Goal: Task Accomplishment & Management: Complete application form

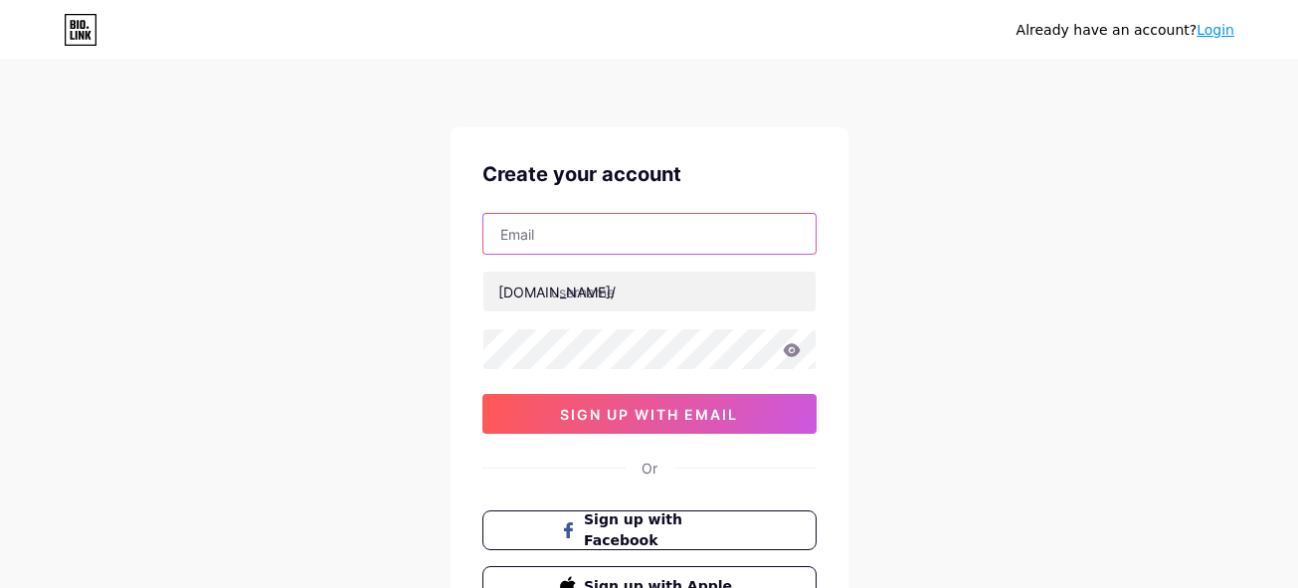
click at [670, 239] on input "text" at bounding box center [649, 234] width 332 height 40
type input "[EMAIL_ADDRESS][DOMAIN_NAME]"
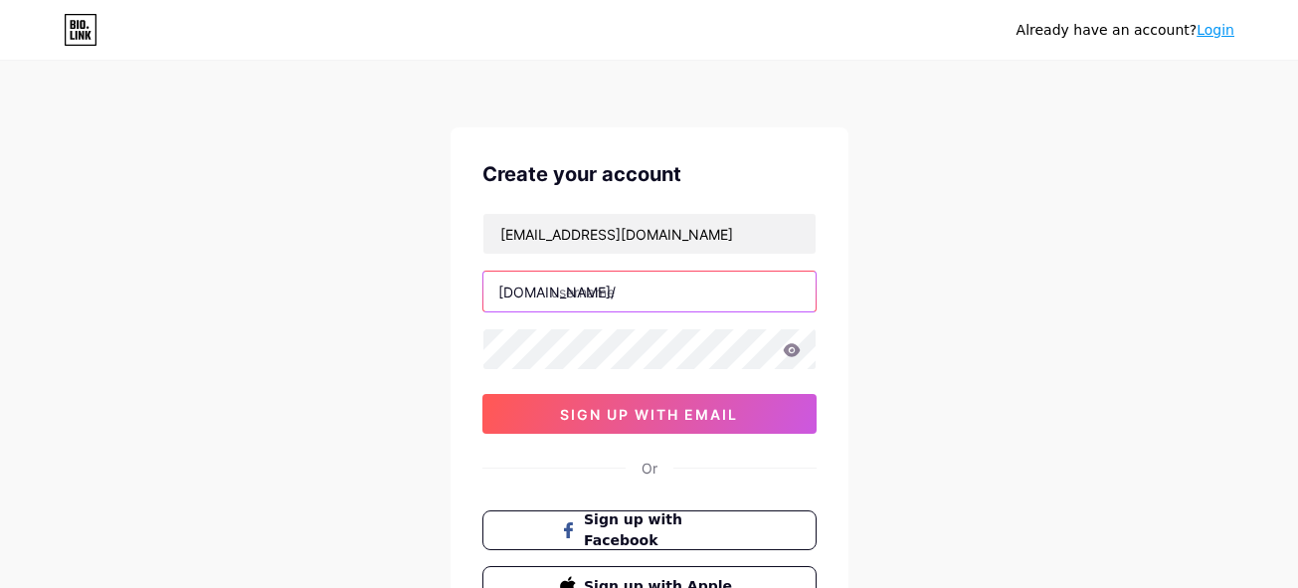
click at [608, 295] on input "text" at bounding box center [649, 291] width 332 height 40
type input "kimtien12"
click at [794, 350] on icon at bounding box center [792, 350] width 18 height 14
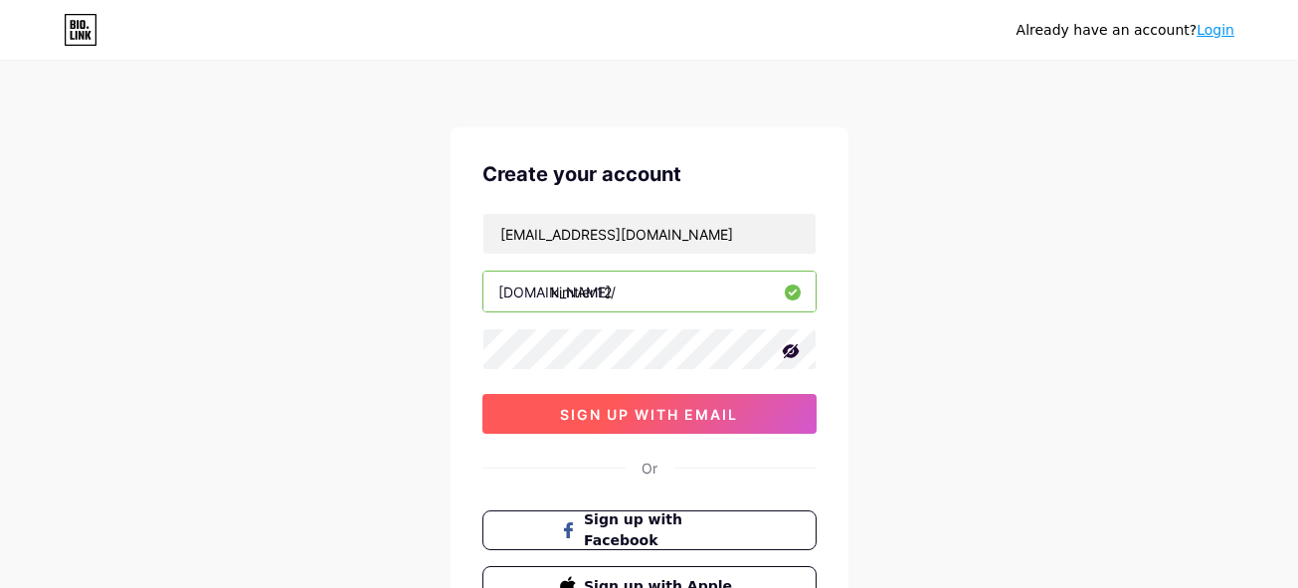
click at [697, 415] on span "sign up with email" at bounding box center [649, 414] width 178 height 17
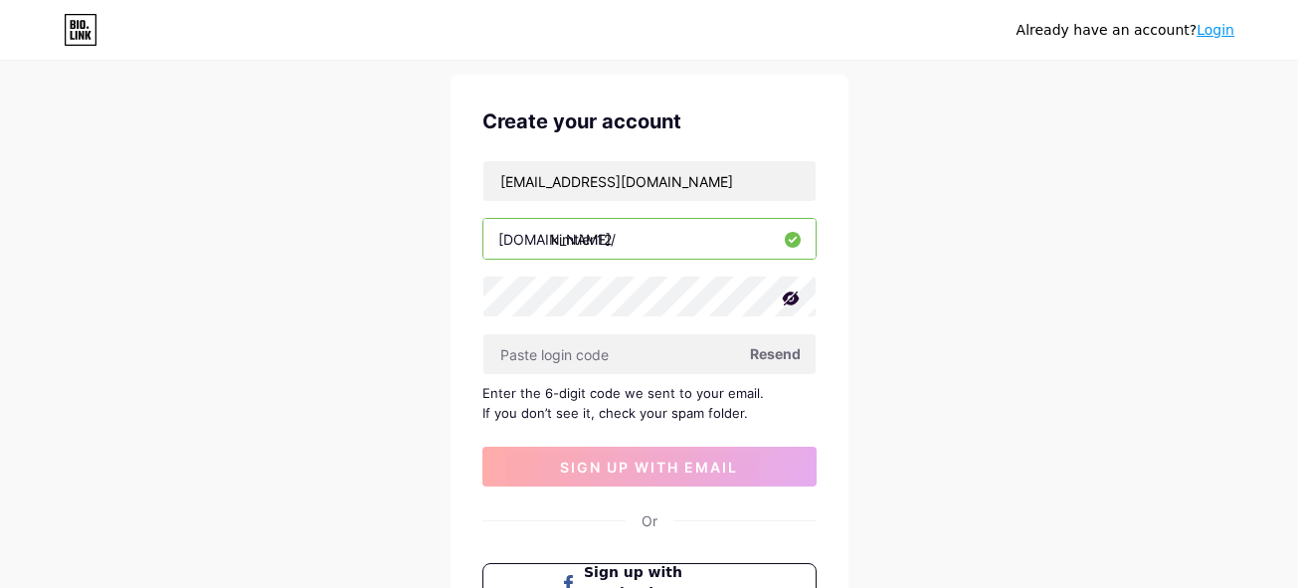
scroll to position [99, 0]
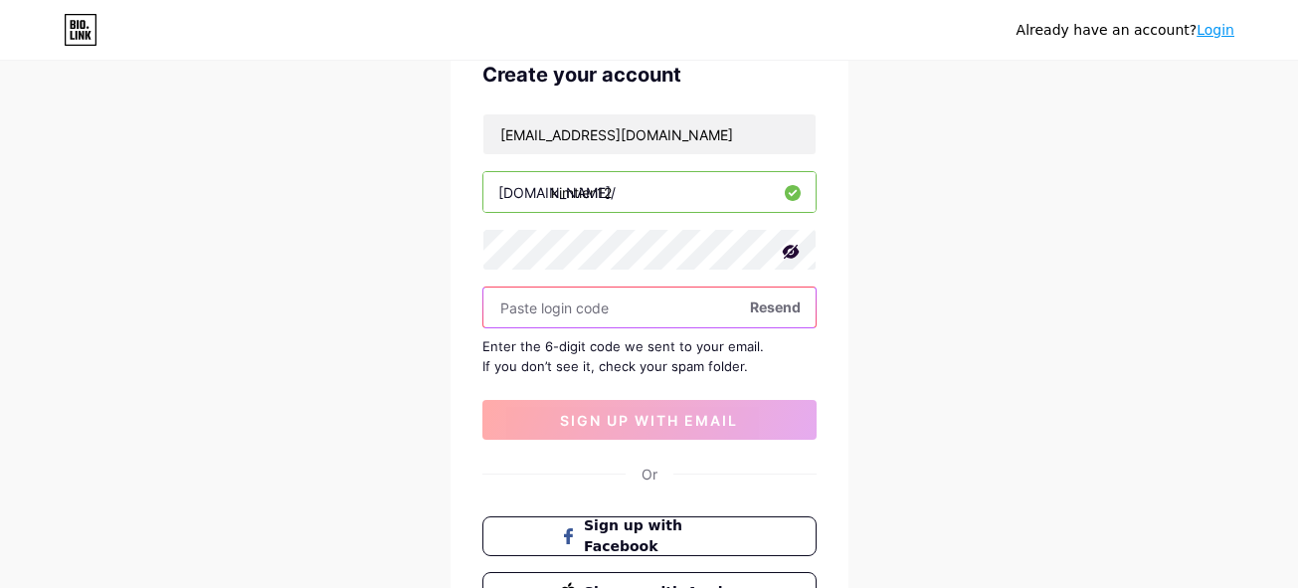
click at [540, 315] on input "text" at bounding box center [649, 307] width 332 height 40
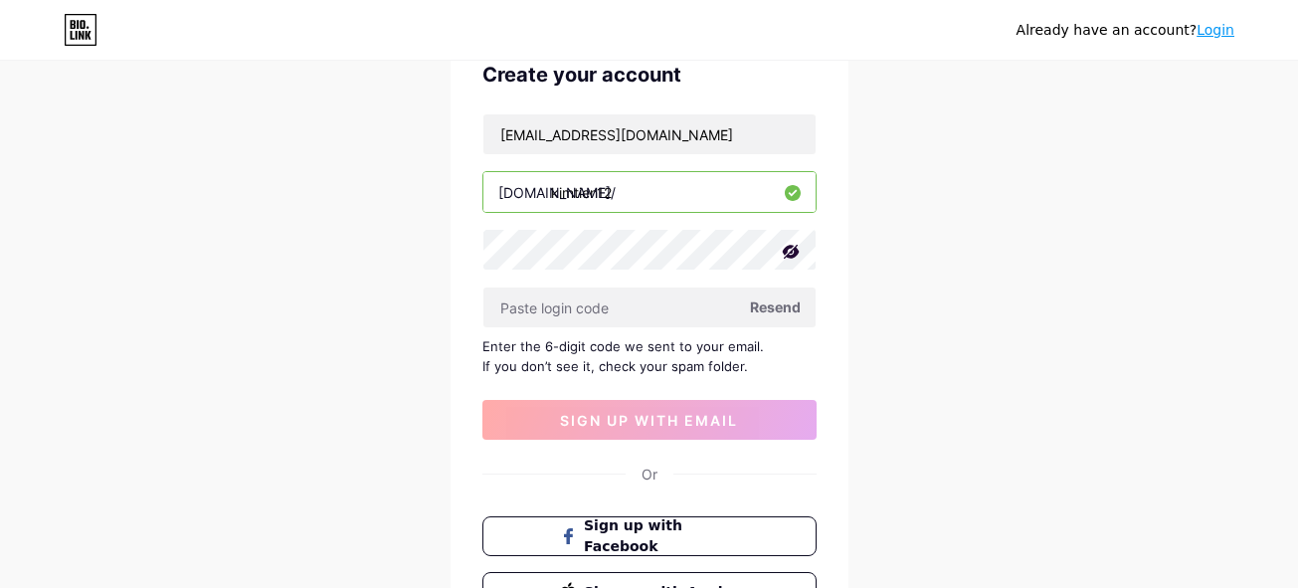
click at [541, 327] on div at bounding box center [649, 307] width 334 height 42
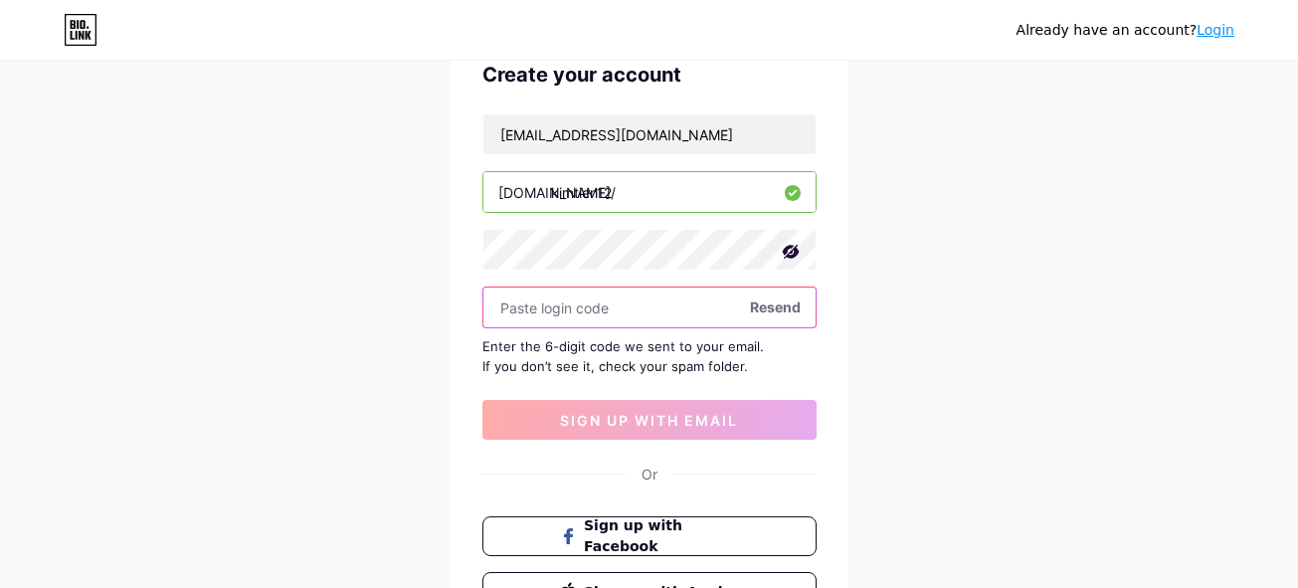
click at [543, 314] on input "text" at bounding box center [649, 307] width 332 height 40
paste input "Tien123456@"
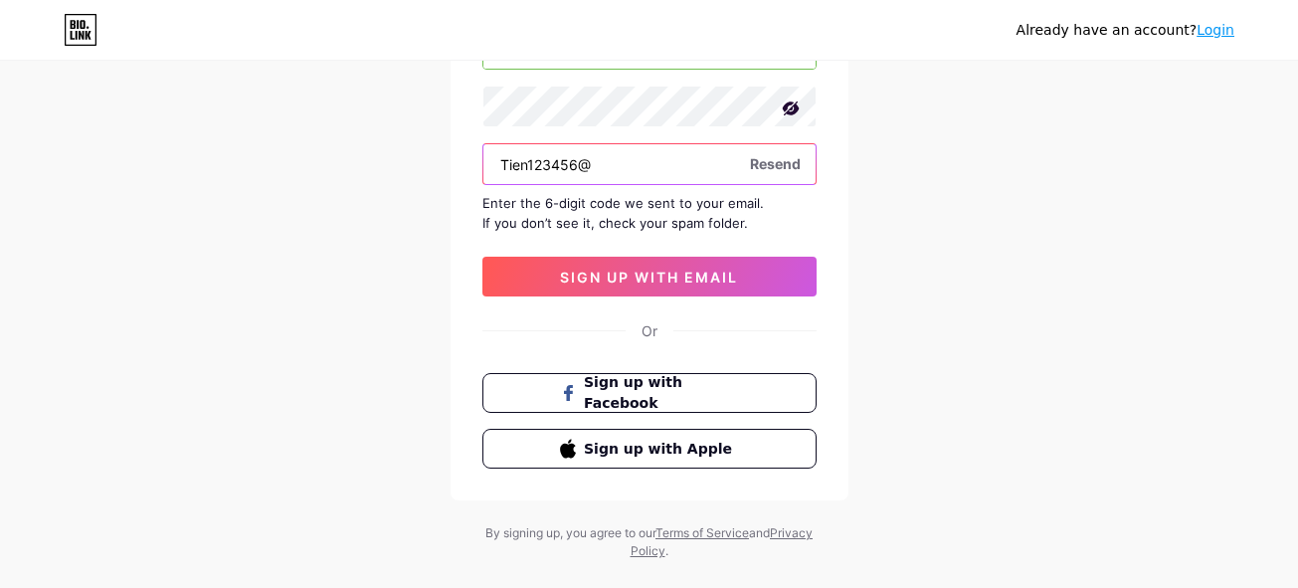
scroll to position [278, 0]
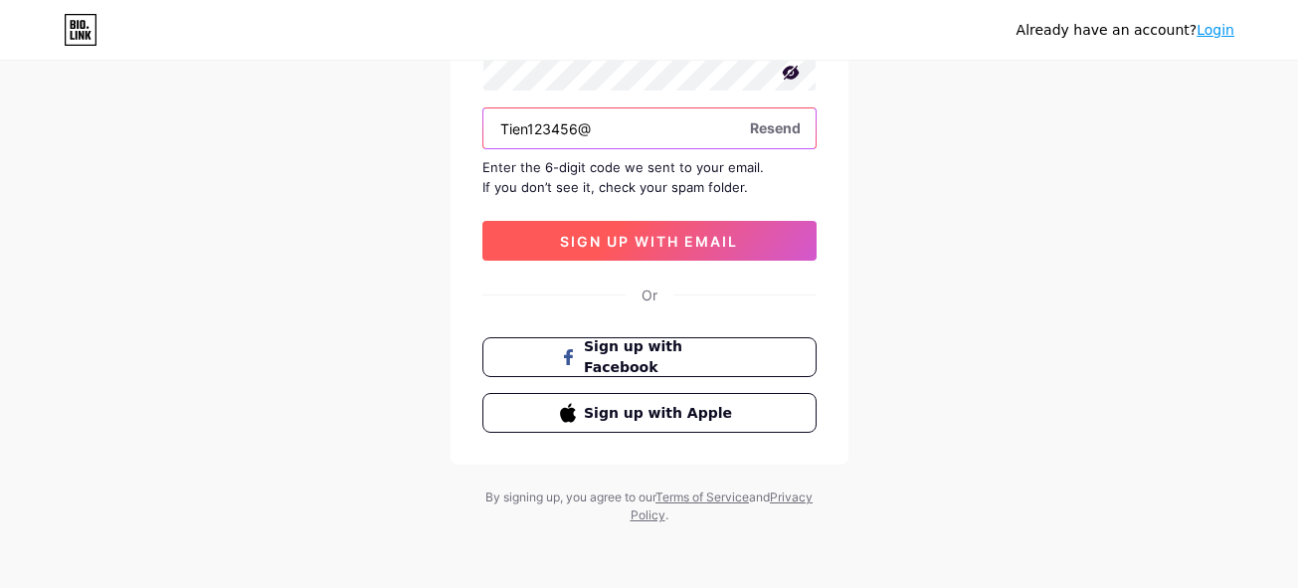
type input "Tien123456@"
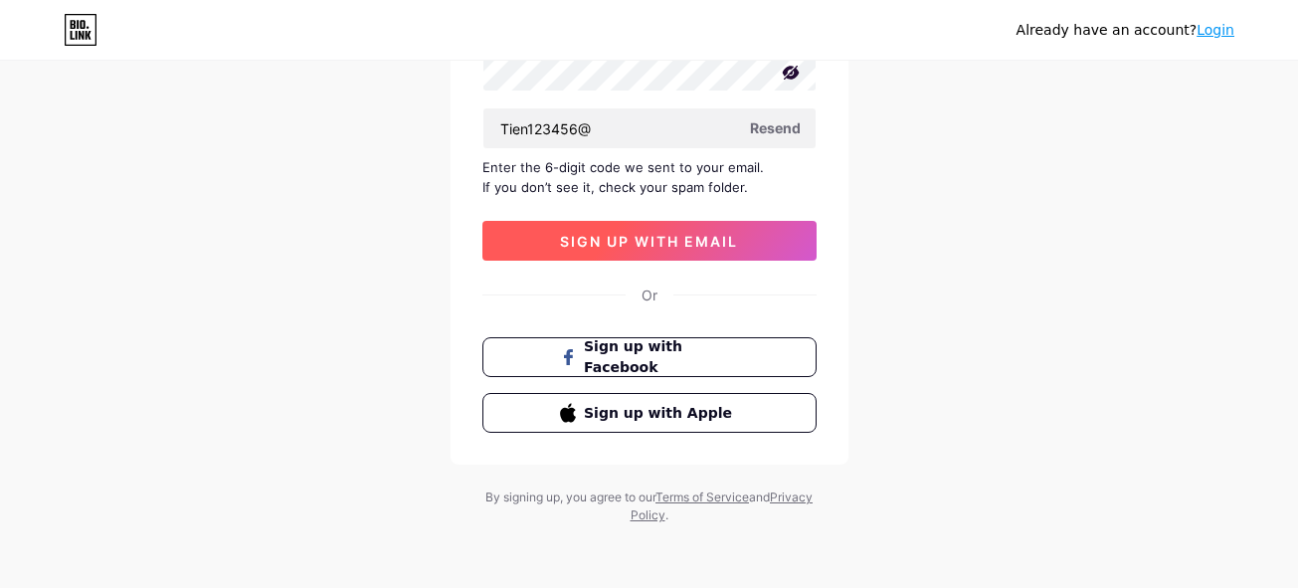
click at [635, 238] on span "sign up with email" at bounding box center [649, 241] width 178 height 17
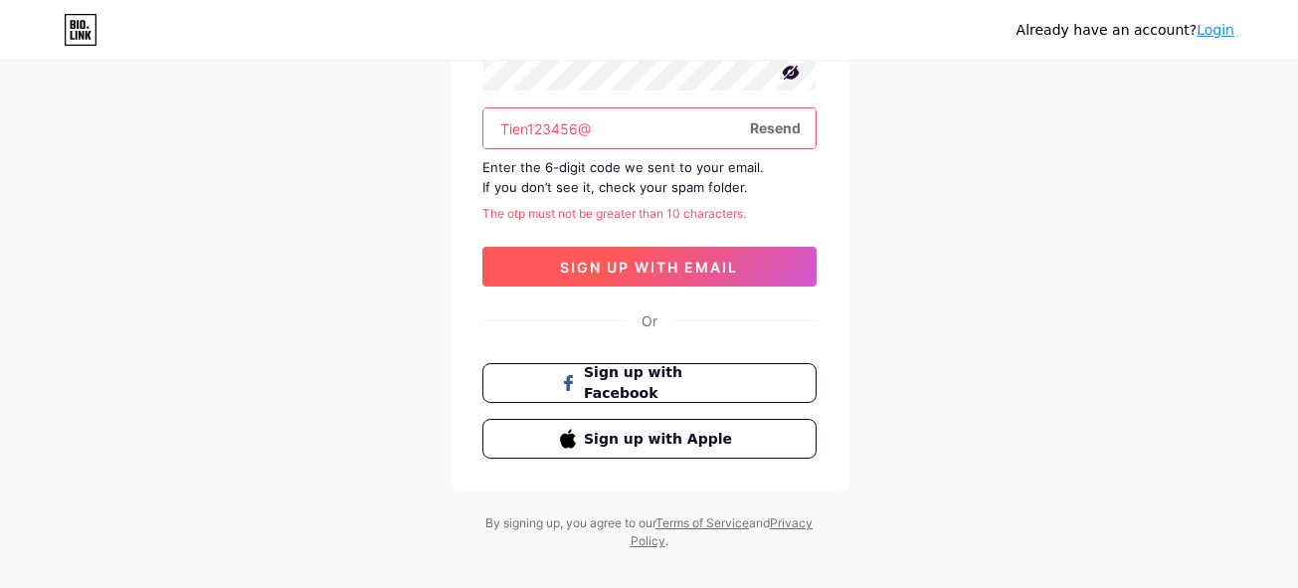
scroll to position [179, 0]
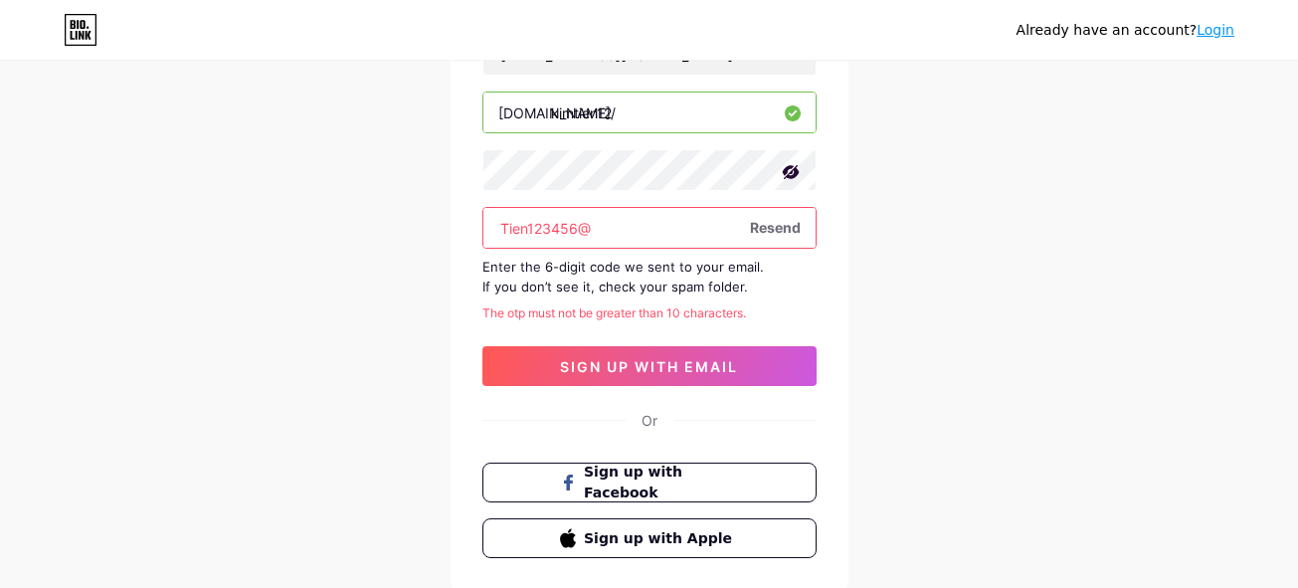
click at [614, 229] on input "Tien123456@" at bounding box center [649, 228] width 332 height 40
drag, startPoint x: 633, startPoint y: 225, endPoint x: 454, endPoint y: 236, distance: 179.3
click at [454, 236] on div "Create your account [EMAIL_ADDRESS][DOMAIN_NAME] [DOMAIN_NAME]/ kimtien12 Tien1…" at bounding box center [649, 268] width 398 height 641
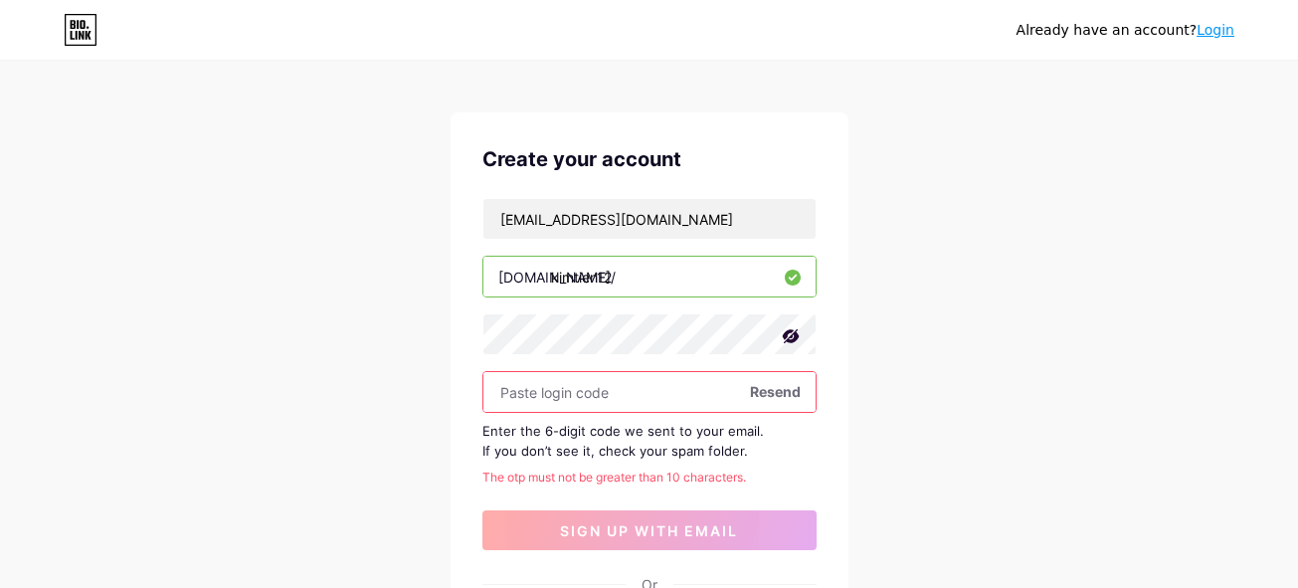
scroll to position [0, 0]
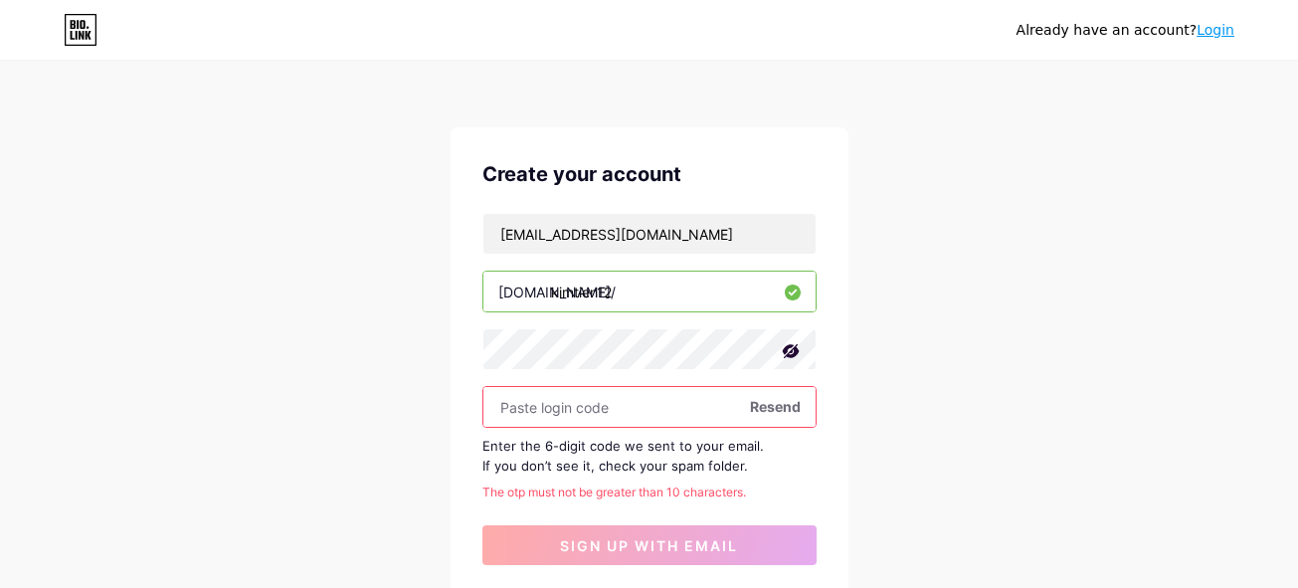
click at [535, 418] on input "text" at bounding box center [649, 407] width 332 height 40
click at [630, 411] on input "text" at bounding box center [649, 407] width 332 height 40
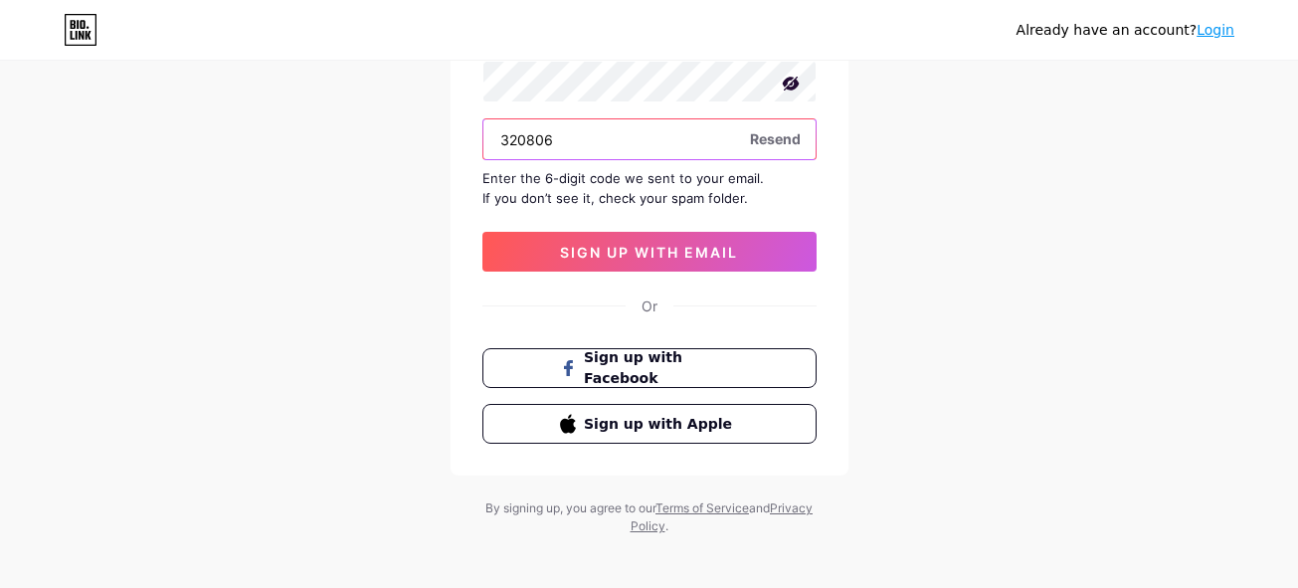
scroll to position [278, 0]
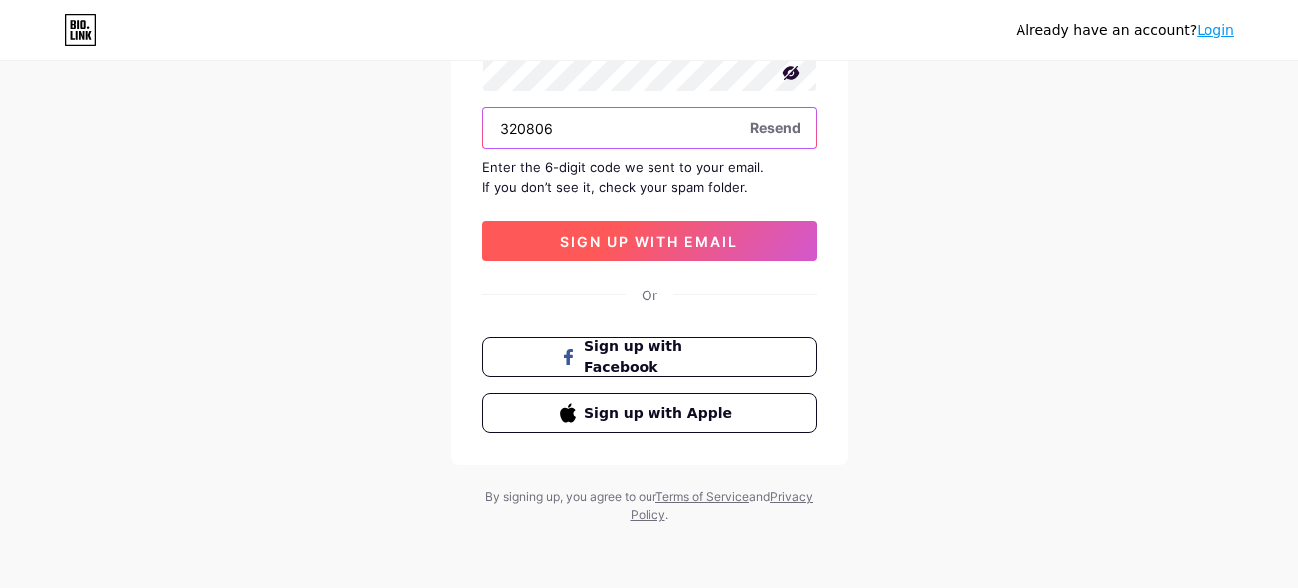
type input "320806"
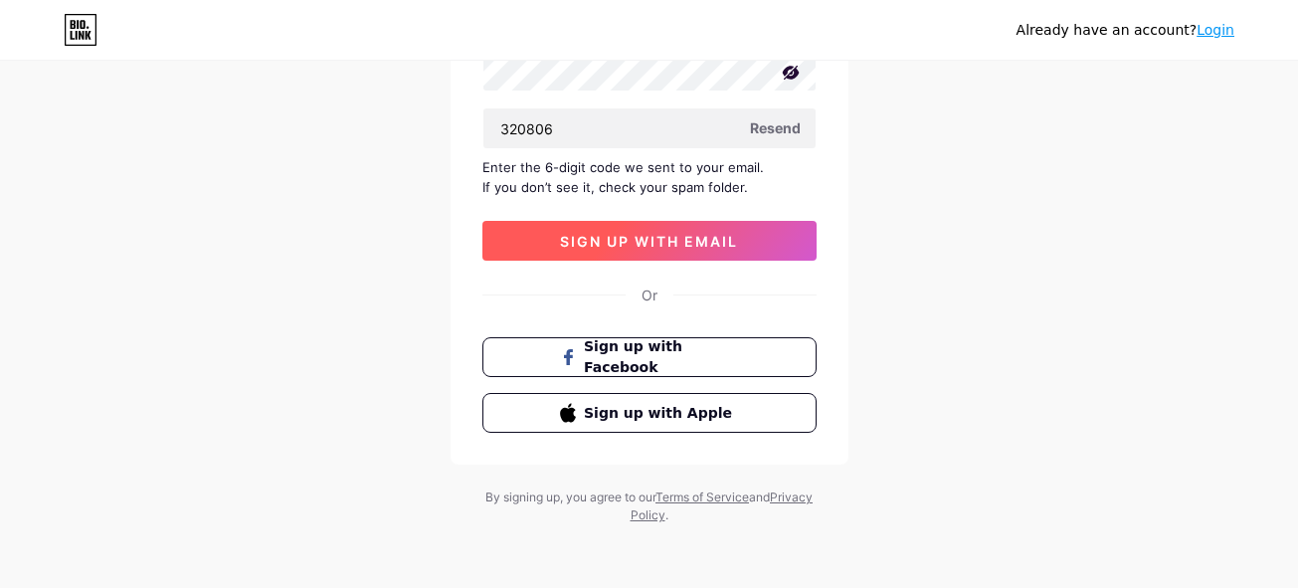
click at [623, 245] on span "sign up with email" at bounding box center [649, 241] width 178 height 17
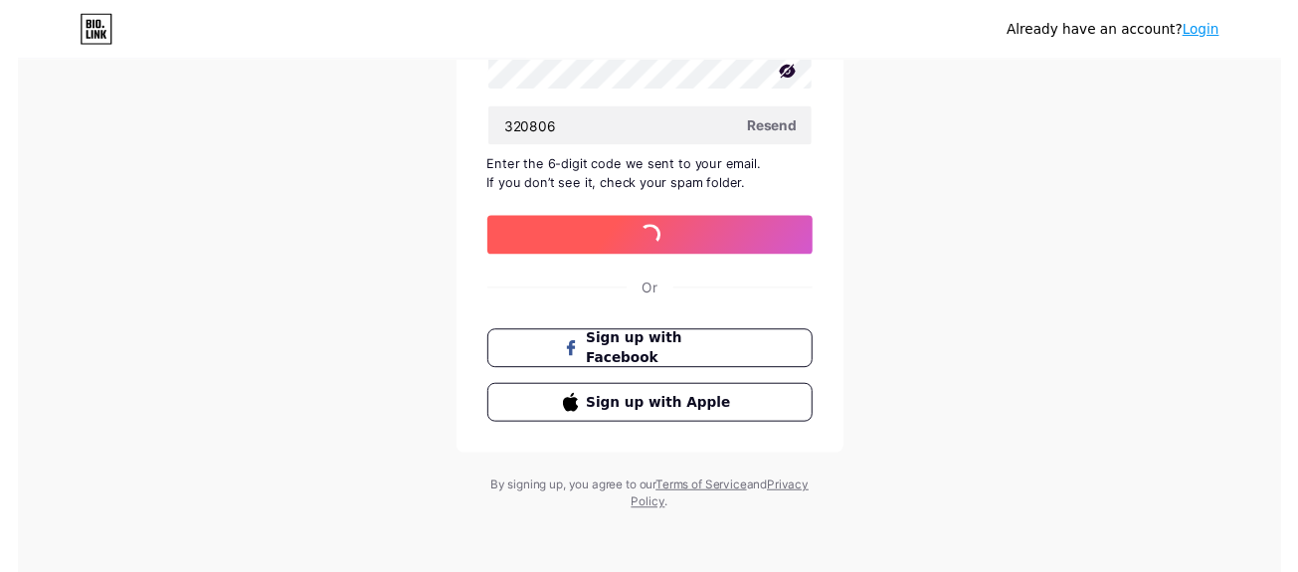
scroll to position [0, 0]
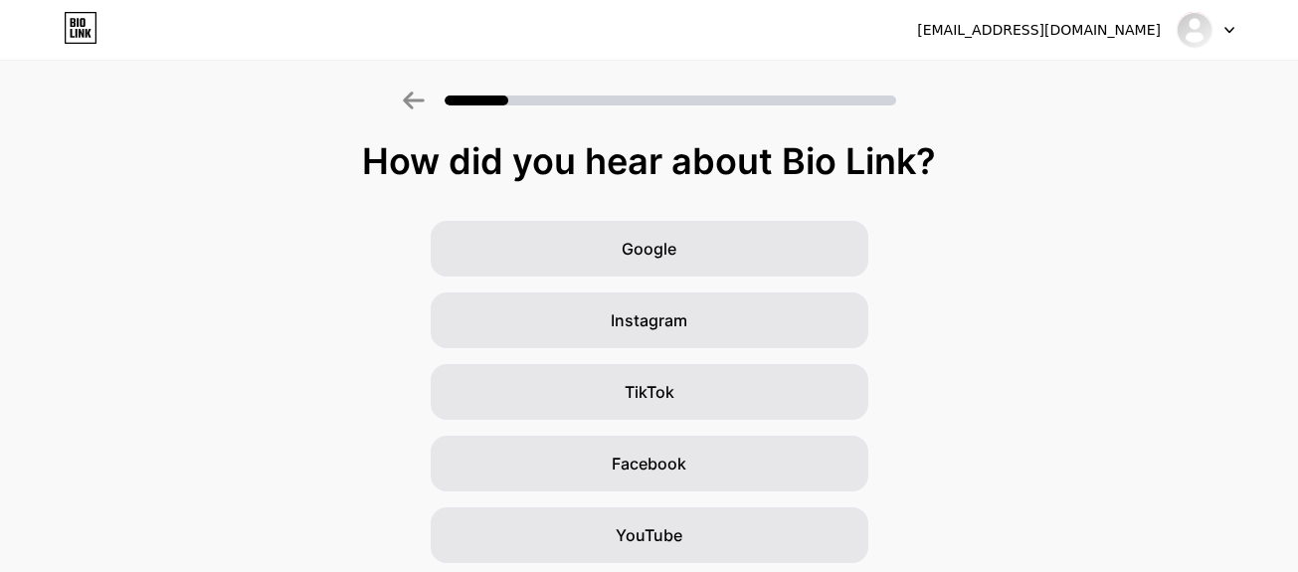
click at [979, 276] on div "Google Instagram TikTok Facebook YouTube Twitter/X Friends/family Other" at bounding box center [649, 499] width 1298 height 557
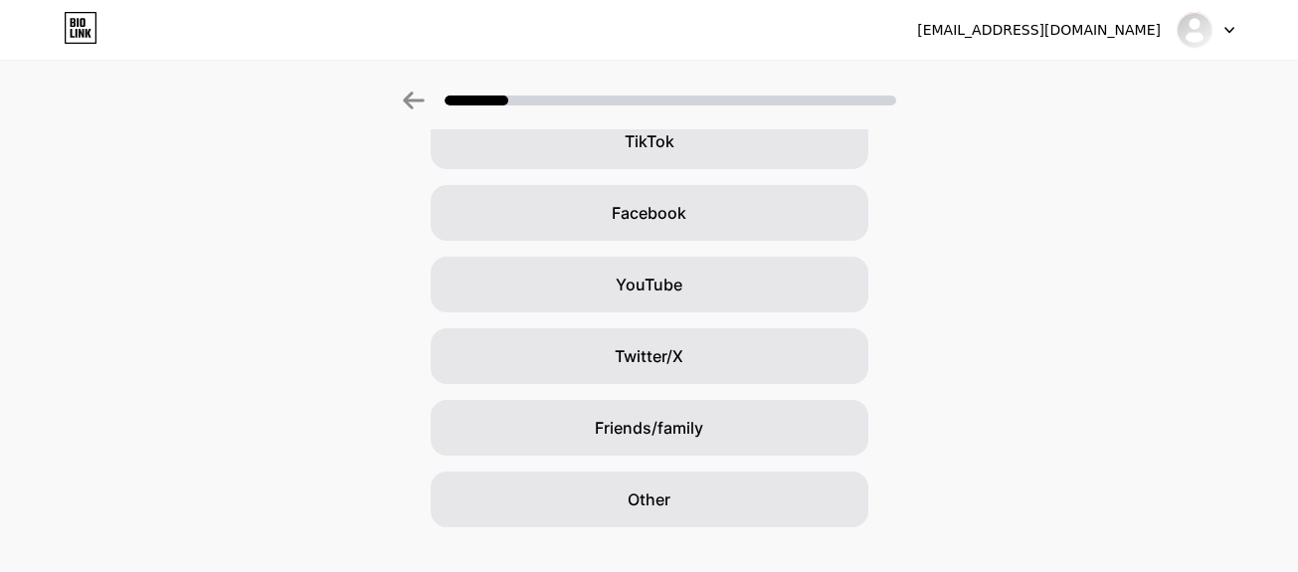
scroll to position [285, 0]
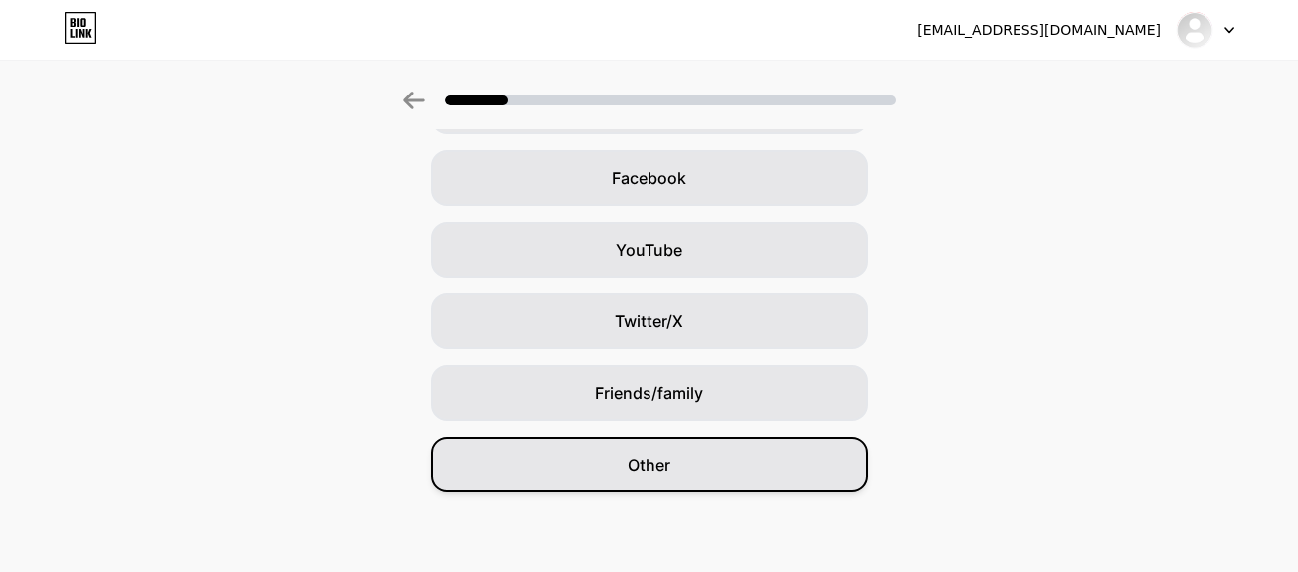
click at [684, 463] on div "Other" at bounding box center [650, 465] width 438 height 56
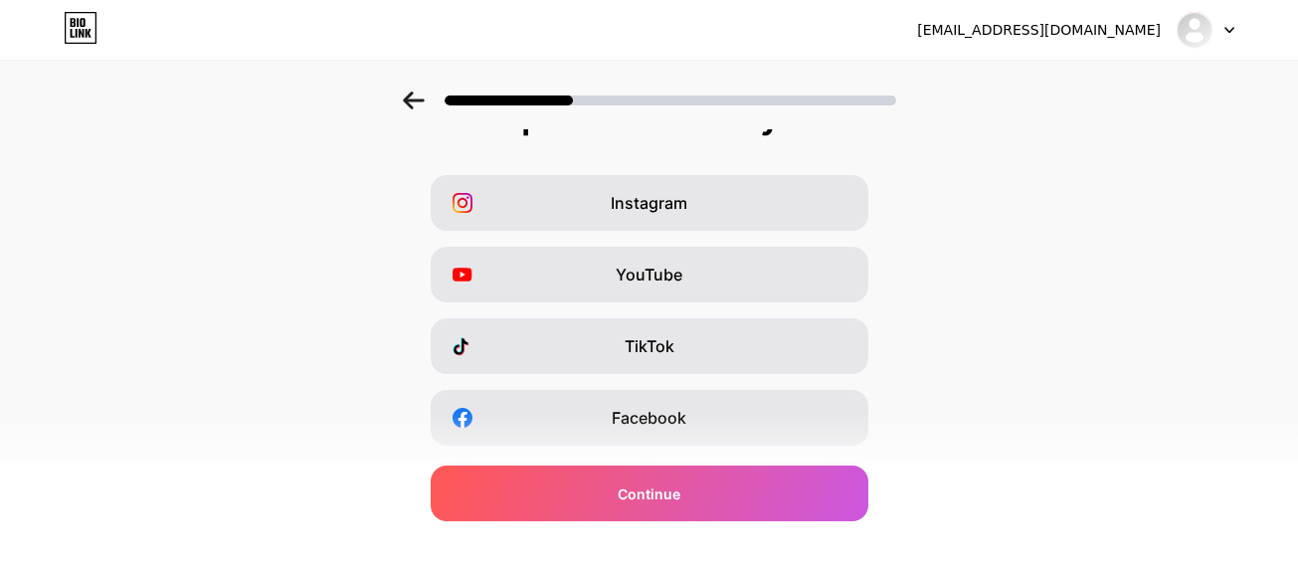
scroll to position [0, 0]
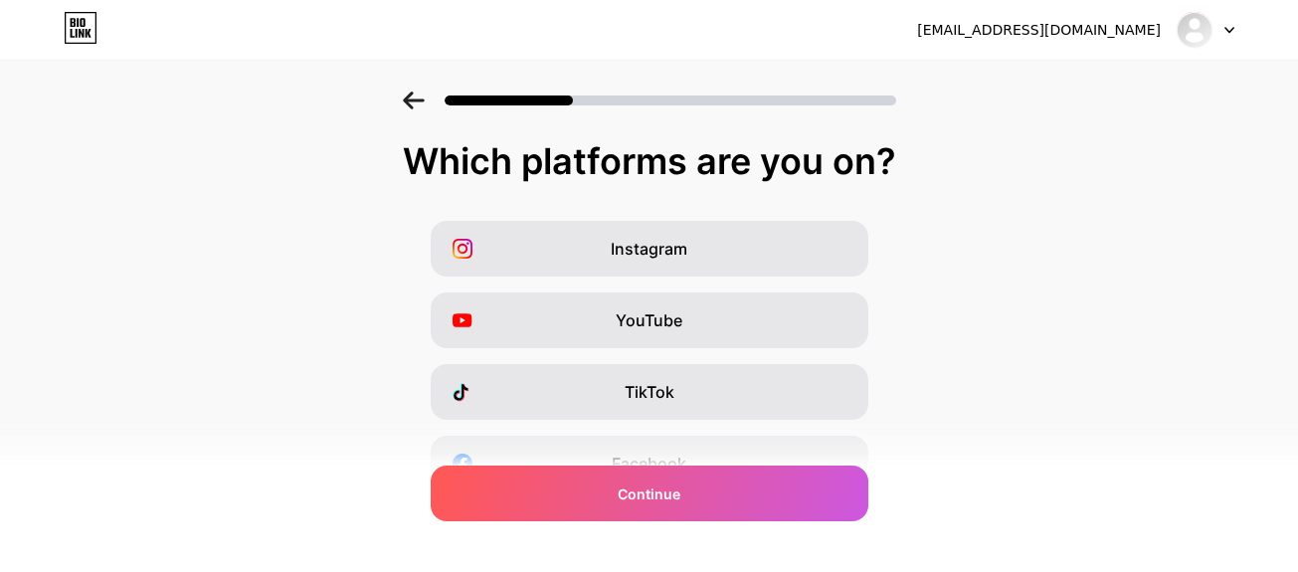
click at [425, 98] on icon at bounding box center [414, 100] width 22 height 18
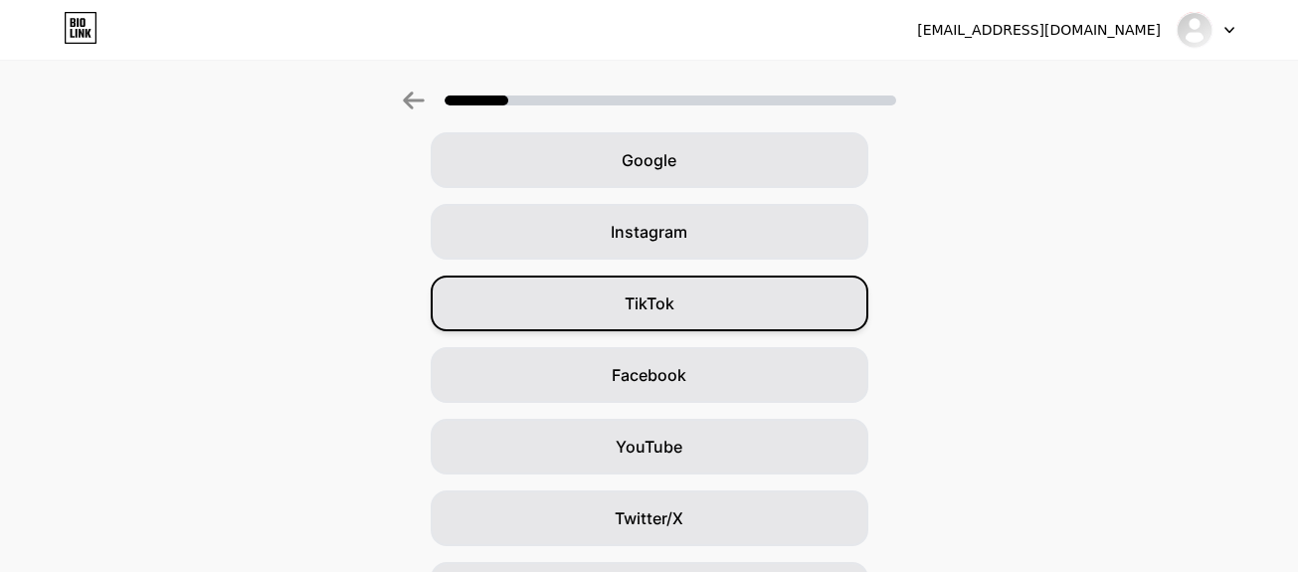
scroll to position [87, 0]
click at [686, 309] on div "TikTok" at bounding box center [650, 305] width 438 height 56
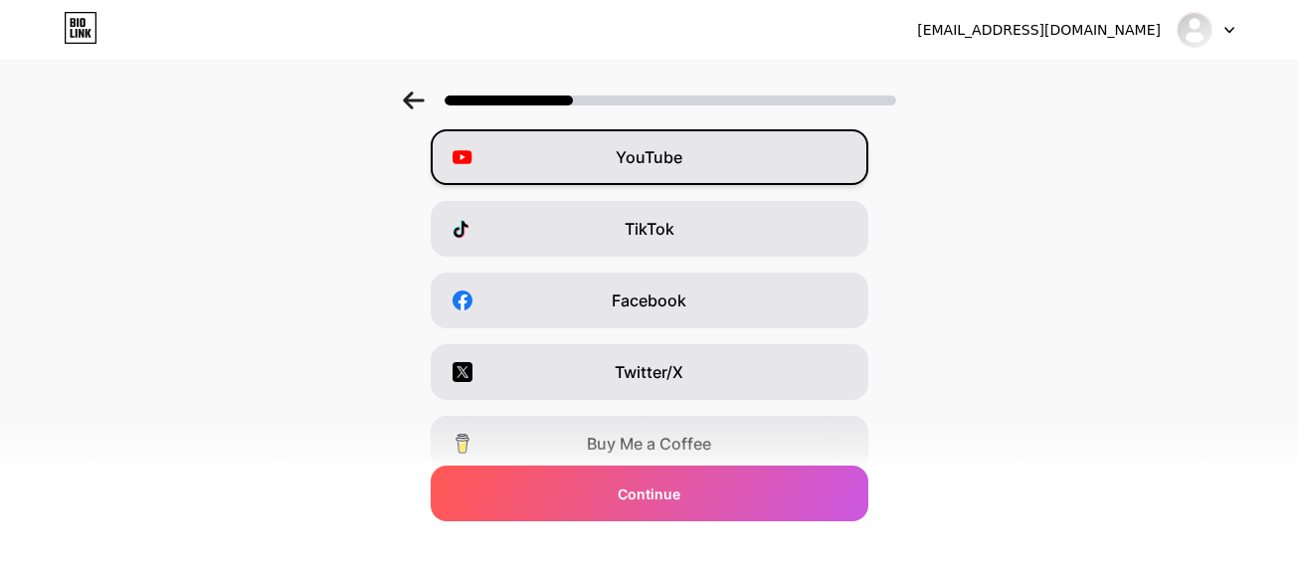
scroll to position [199, 0]
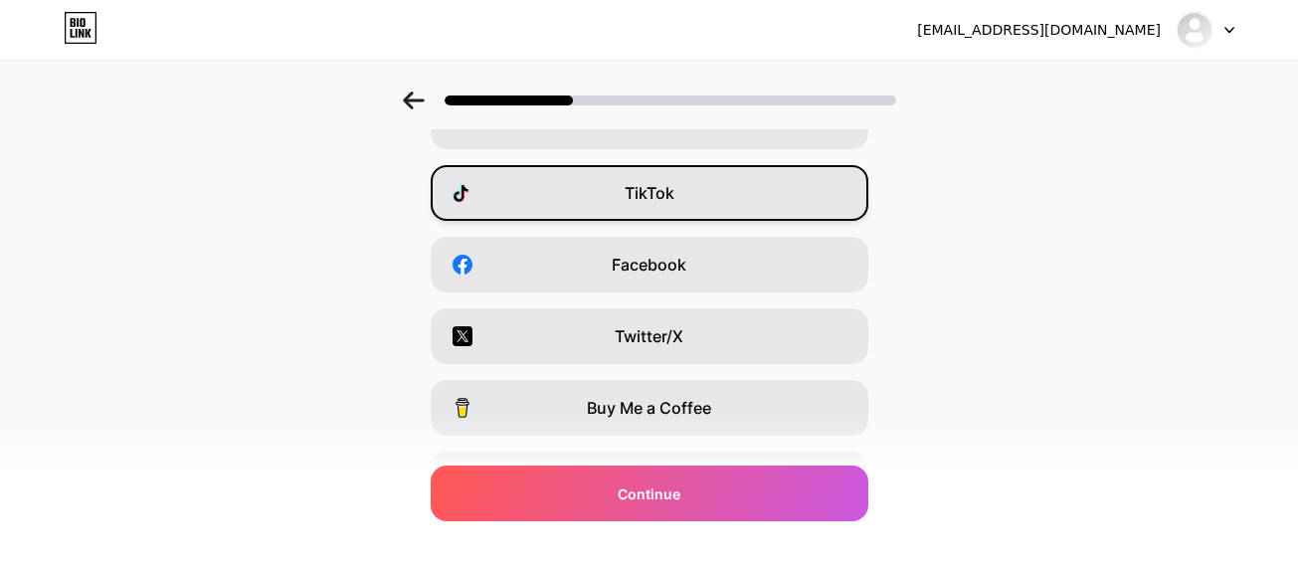
click at [650, 203] on span "TikTok" at bounding box center [650, 193] width 50 height 24
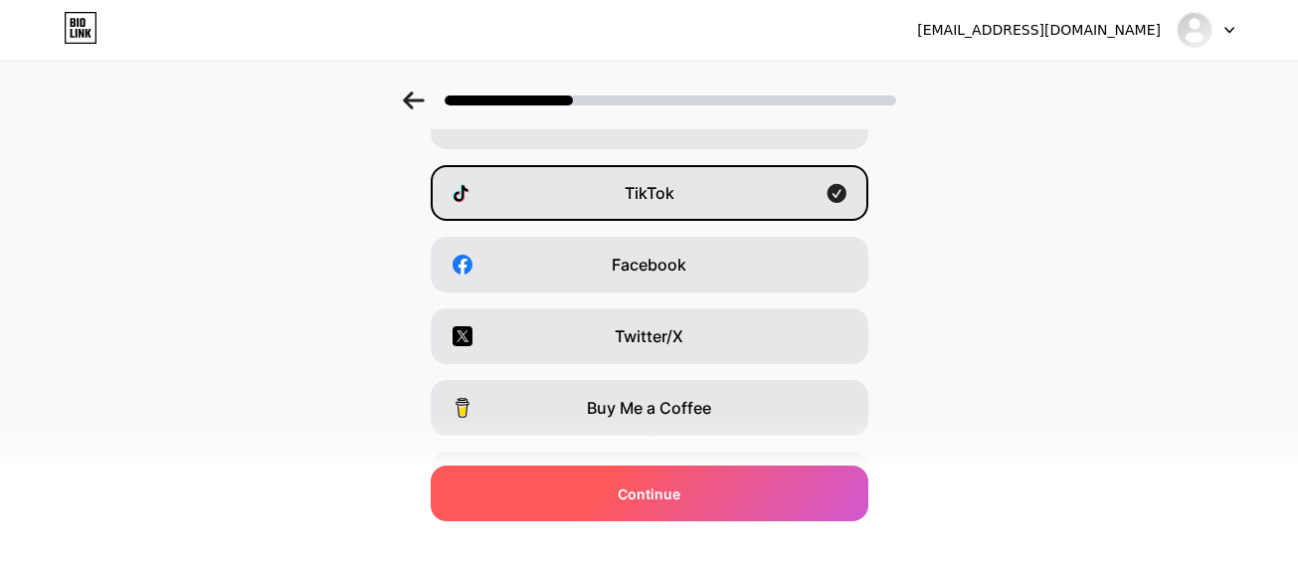
click at [666, 490] on span "Continue" at bounding box center [649, 493] width 63 height 21
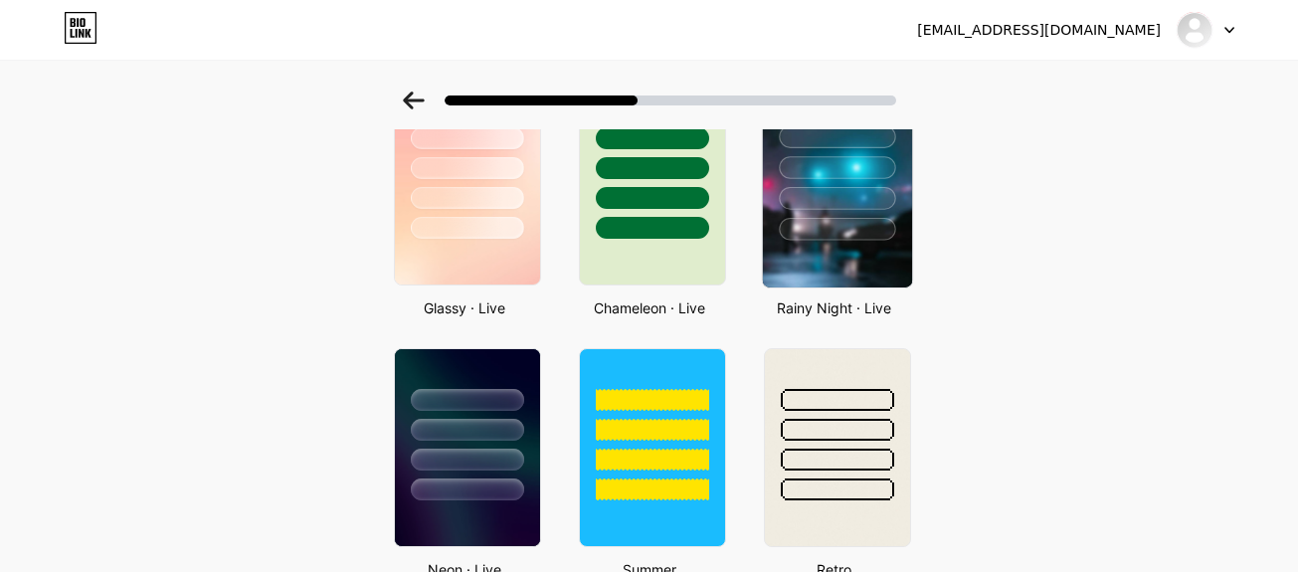
scroll to position [796, 0]
